Goal: Task Accomplishment & Management: Check status

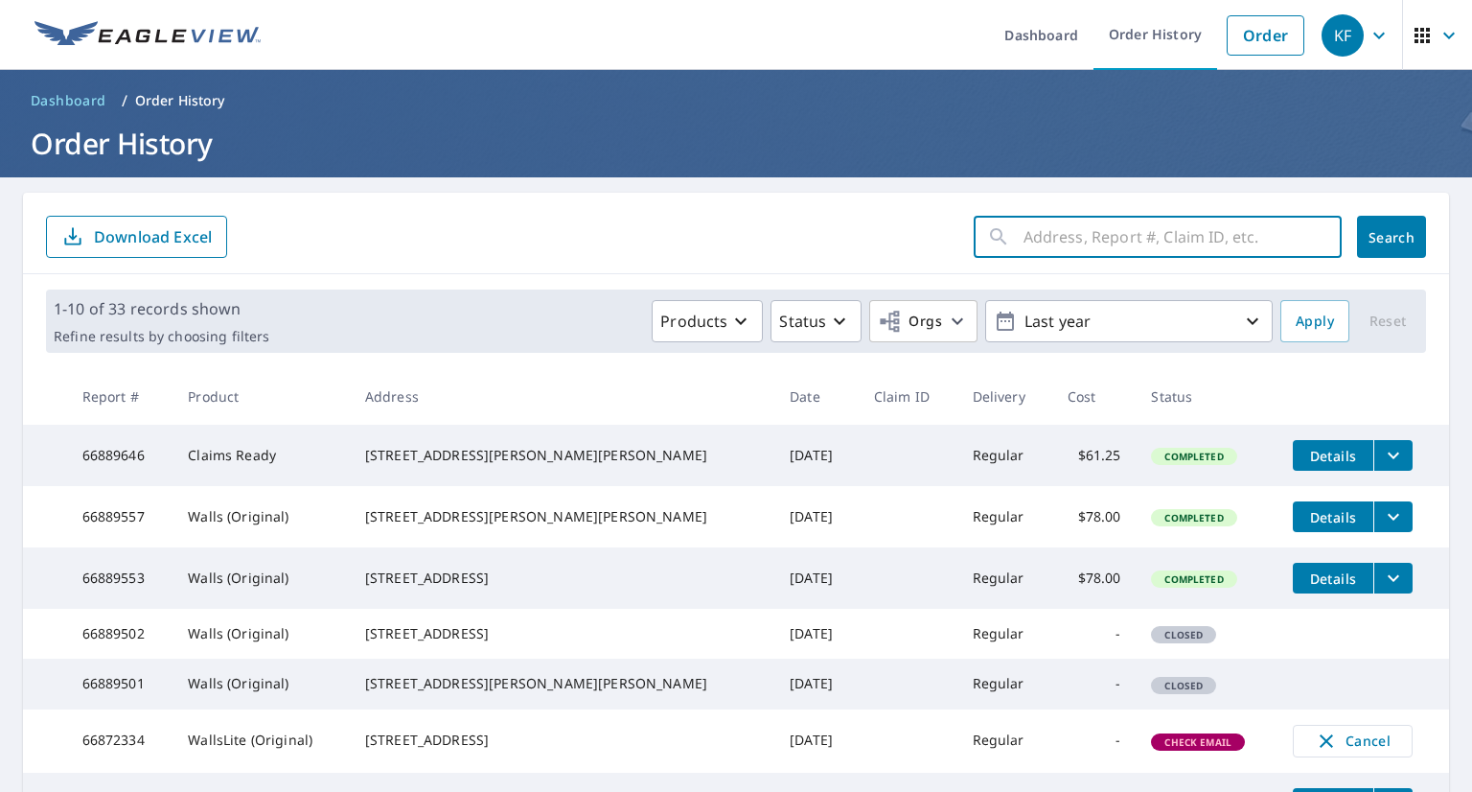
click at [1046, 232] on input "text" at bounding box center [1183, 237] width 318 height 54
paste input "[STREET_ADDRESS]"
type input "[STREET_ADDRESS]"
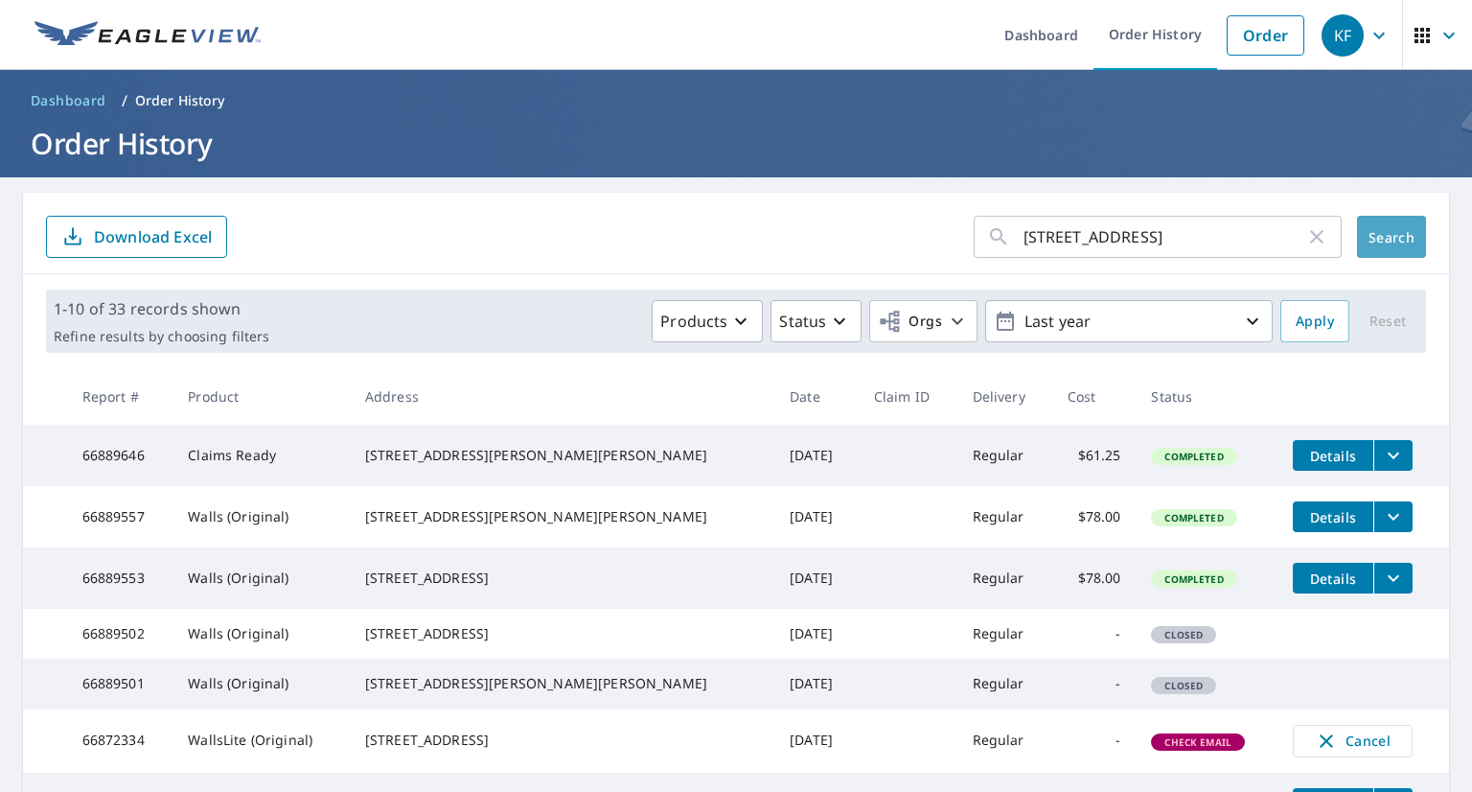
click at [1373, 239] on span "Search" at bounding box center [1392, 237] width 38 height 18
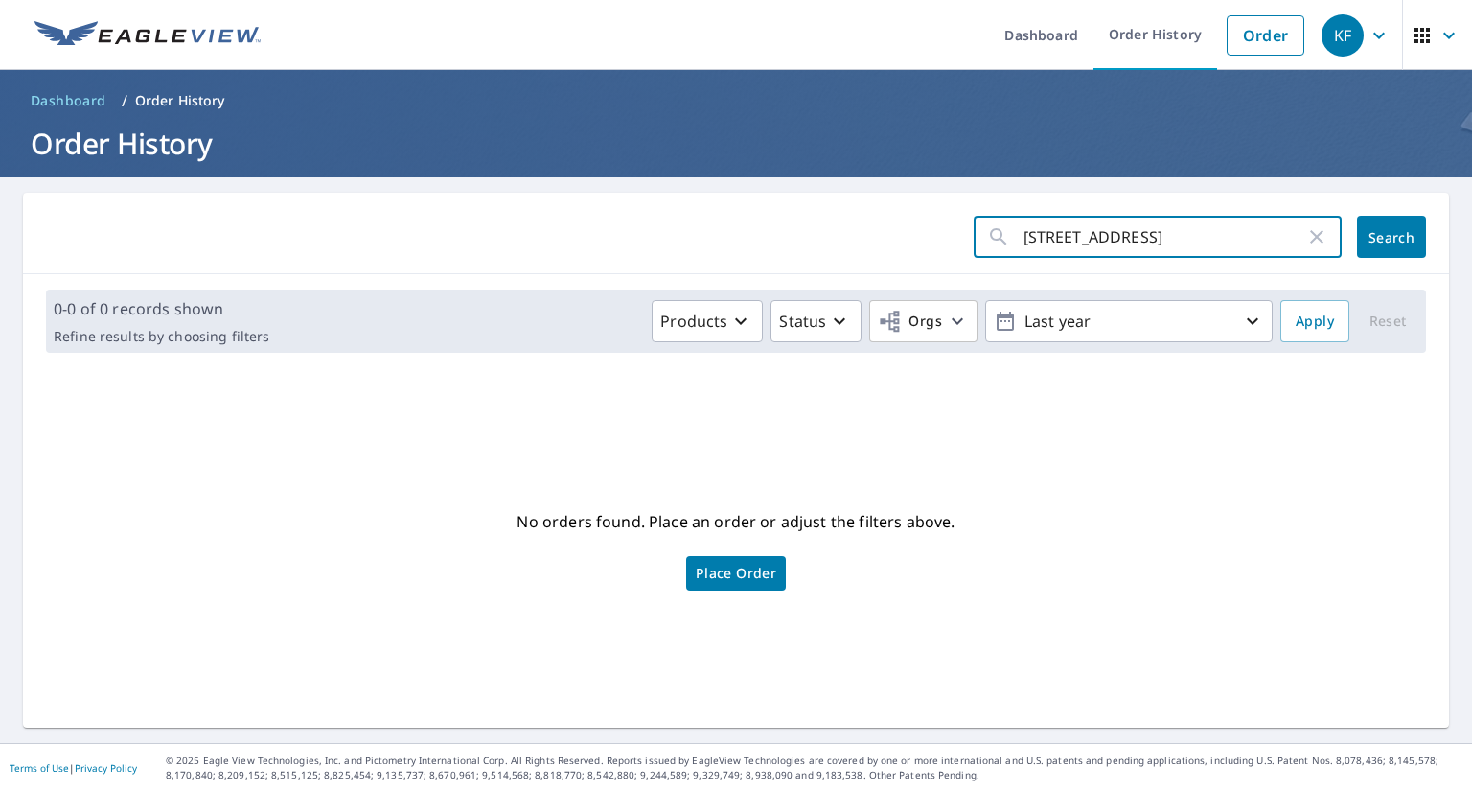
click at [1272, 236] on input "[STREET_ADDRESS]" at bounding box center [1165, 237] width 282 height 54
type input "[STREET_ADDRESS]"
click button "Search" at bounding box center [1391, 237] width 69 height 42
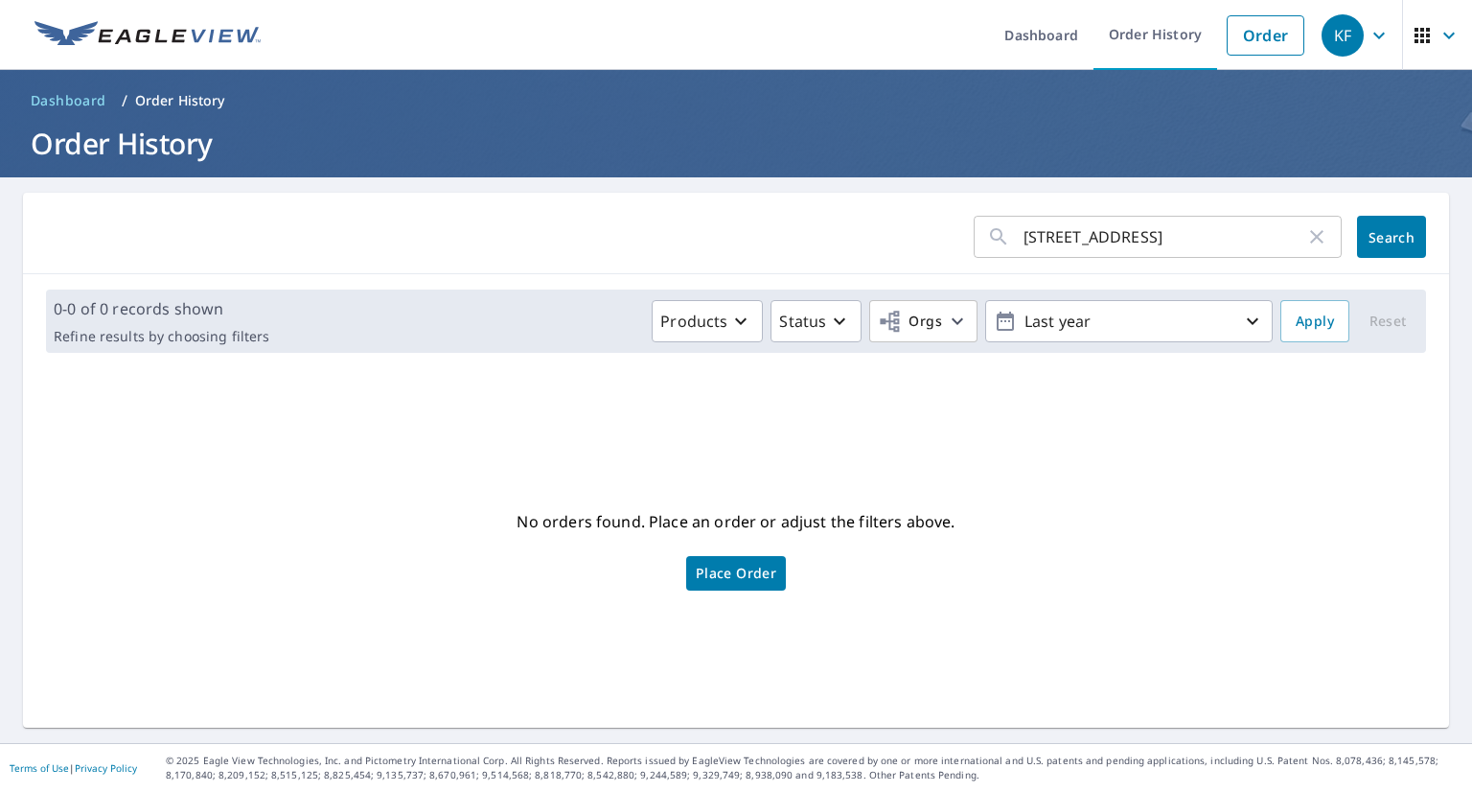
click at [174, 93] on p "Order History" at bounding box center [180, 100] width 90 height 19
click at [179, 99] on p "Order History" at bounding box center [180, 100] width 90 height 19
click at [65, 100] on span "Dashboard" at bounding box center [69, 100] width 76 height 19
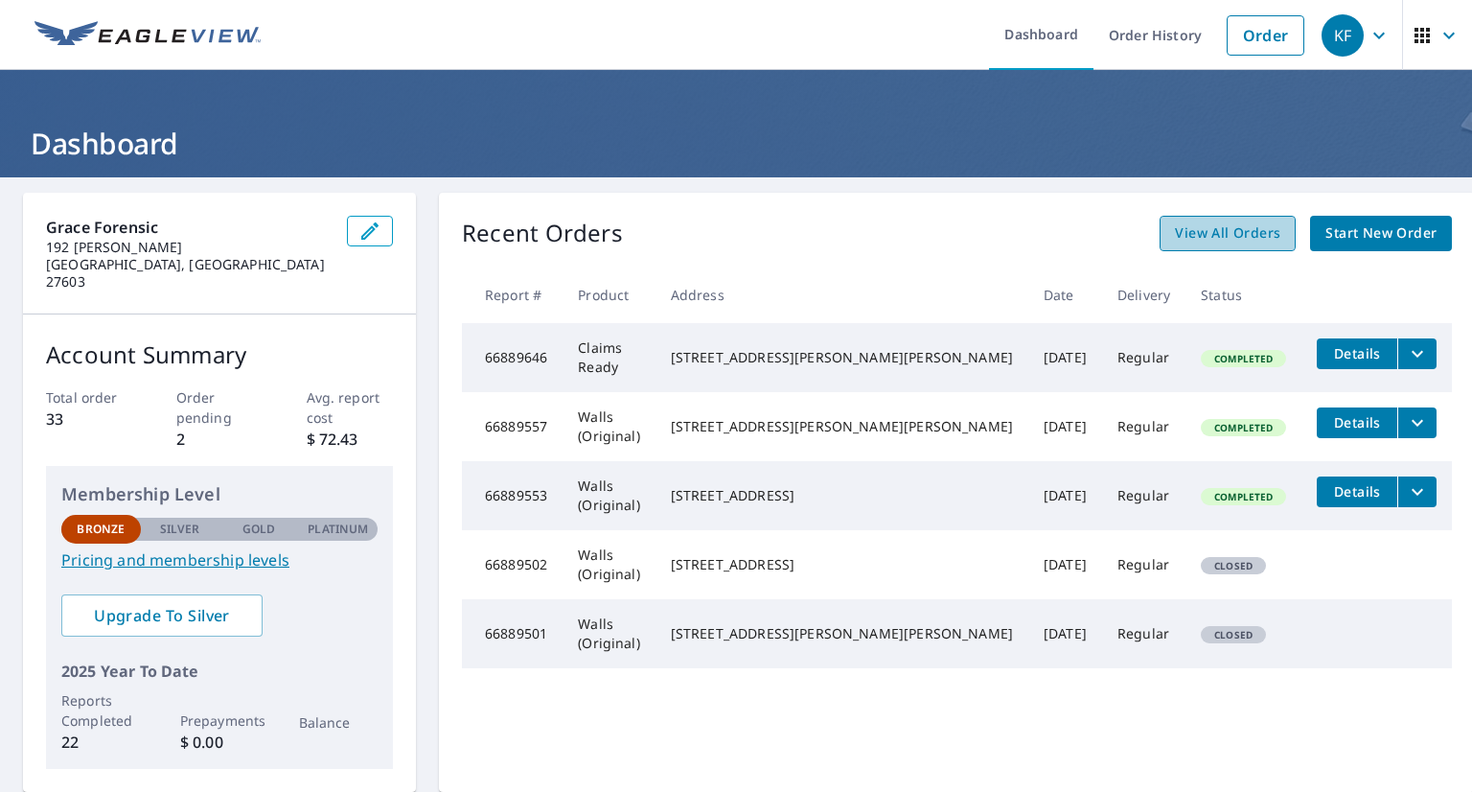
click at [1242, 235] on link "View All Orders" at bounding box center [1228, 233] width 136 height 35
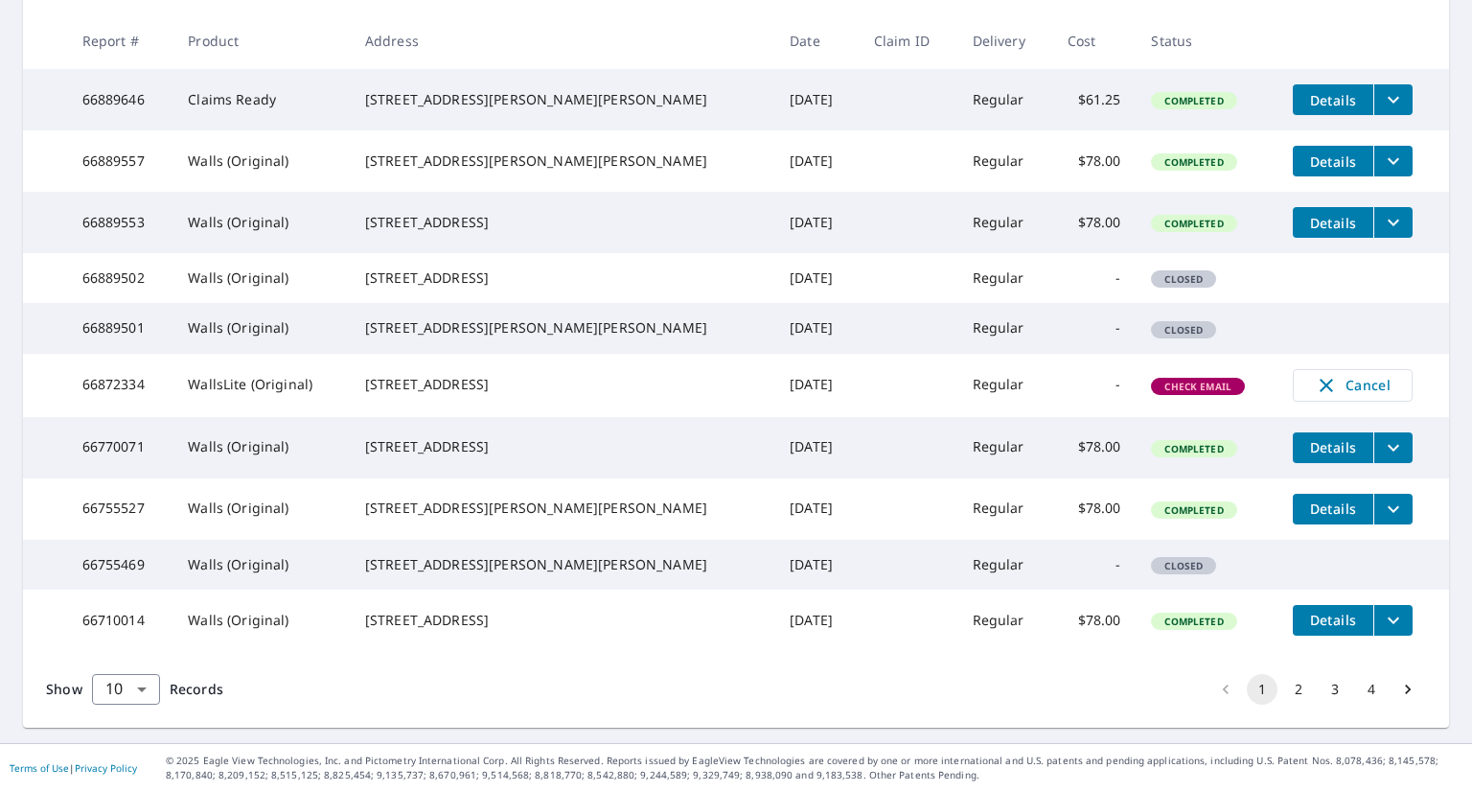
scroll to position [464, 0]
click at [1283, 695] on button "2" at bounding box center [1298, 689] width 31 height 31
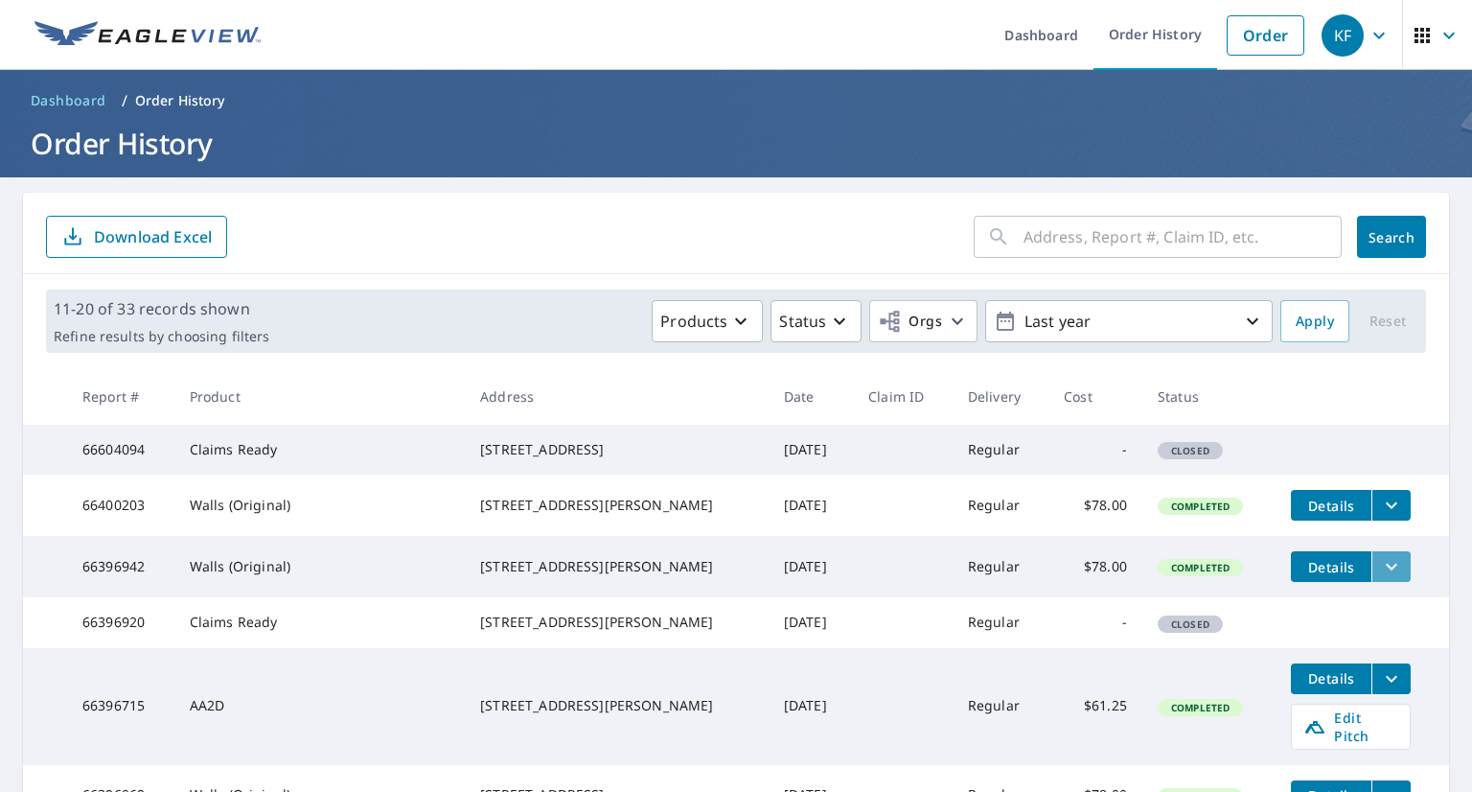
click at [1380, 578] on icon "filesDropdownBtn-66396942" at bounding box center [1391, 566] width 23 height 23
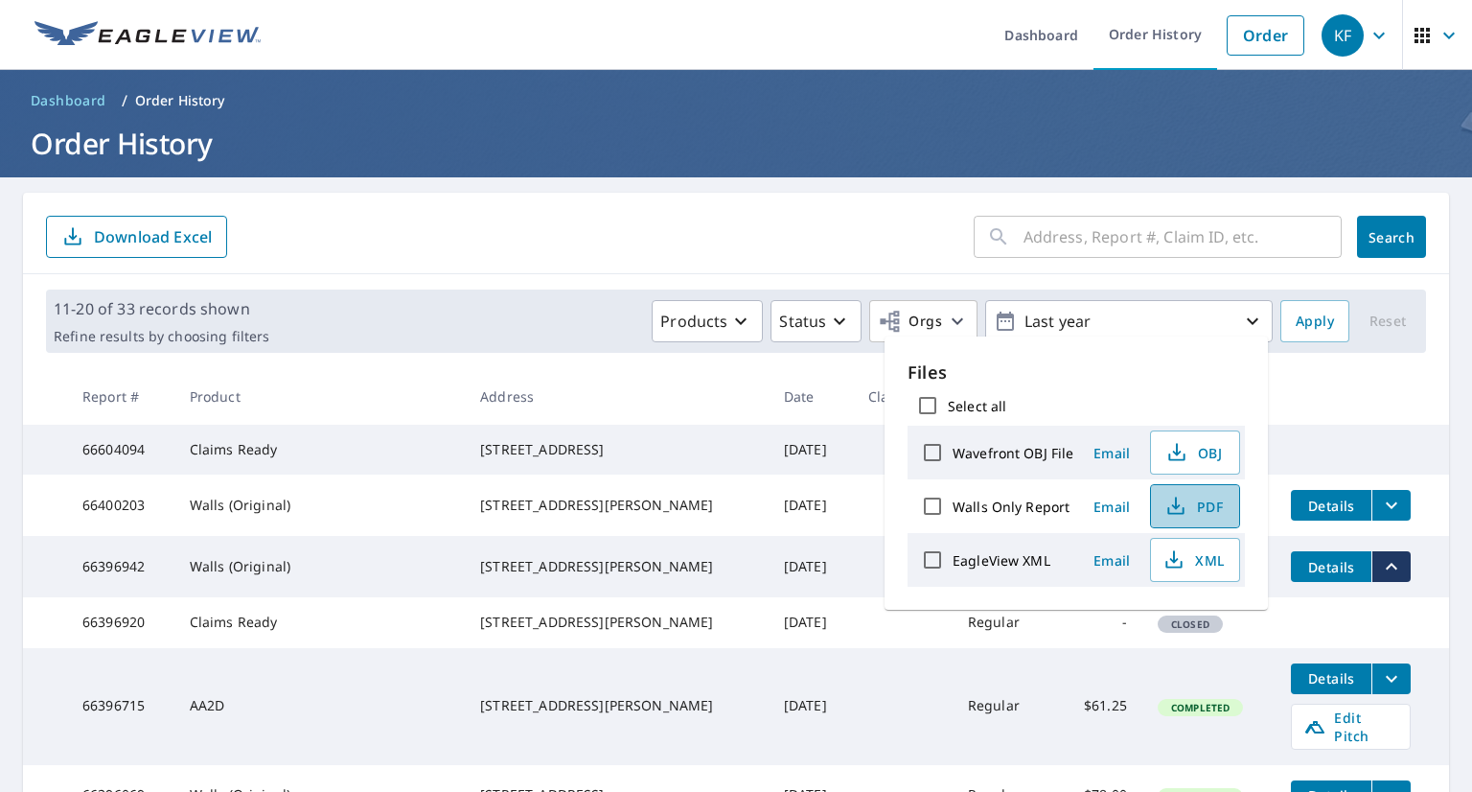
click at [1181, 508] on icon "button" at bounding box center [1176, 506] width 23 height 23
